Goal: Task Accomplishment & Management: Use online tool/utility

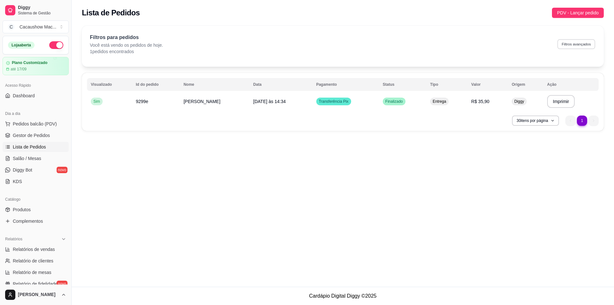
click at [572, 46] on button "Filtros avançados" at bounding box center [576, 44] width 38 height 10
select select "0"
click at [564, 44] on button "Filtros avançados" at bounding box center [576, 44] width 38 height 10
select select "0"
click at [575, 48] on button "Filtros avançados" at bounding box center [576, 44] width 38 height 10
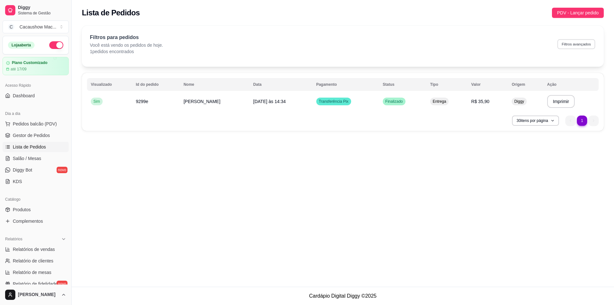
select select "0"
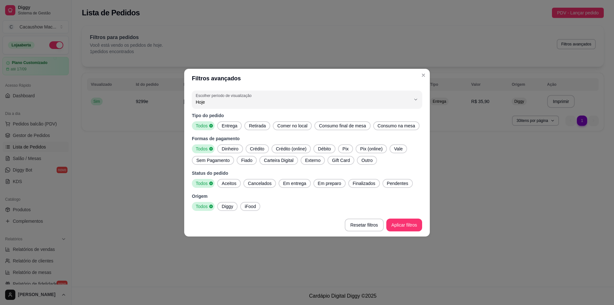
click at [288, 106] on div "Hoje" at bounding box center [303, 99] width 215 height 13
click at [265, 153] on li "15 dias" at bounding box center [307, 149] width 216 height 10
type input "15"
select select "15"
